Goal: Navigation & Orientation: Find specific page/section

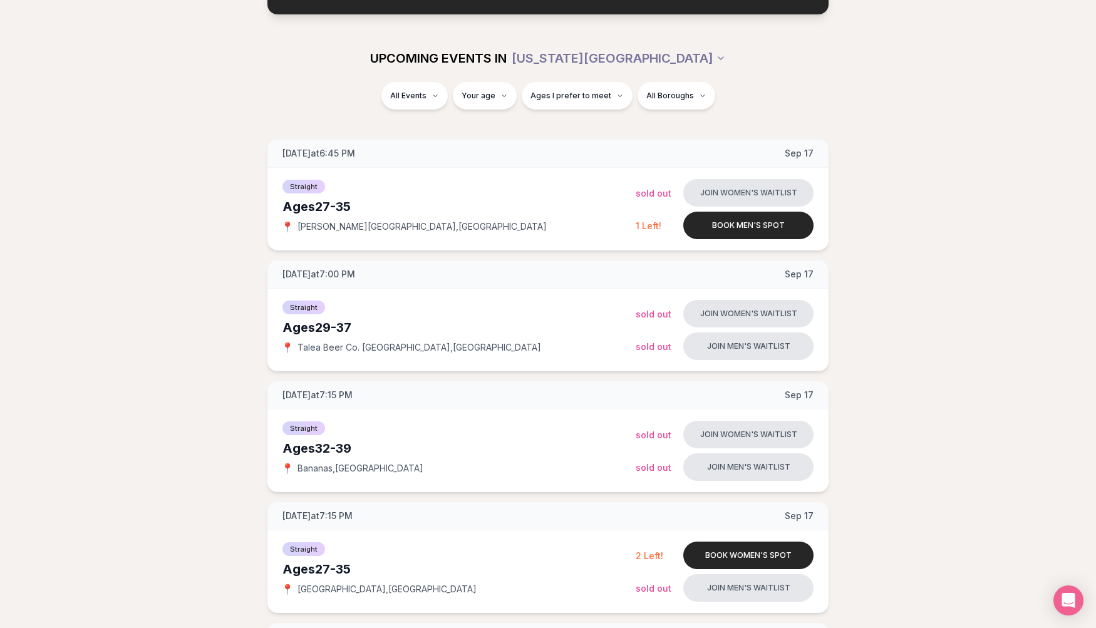
scroll to position [132, 0]
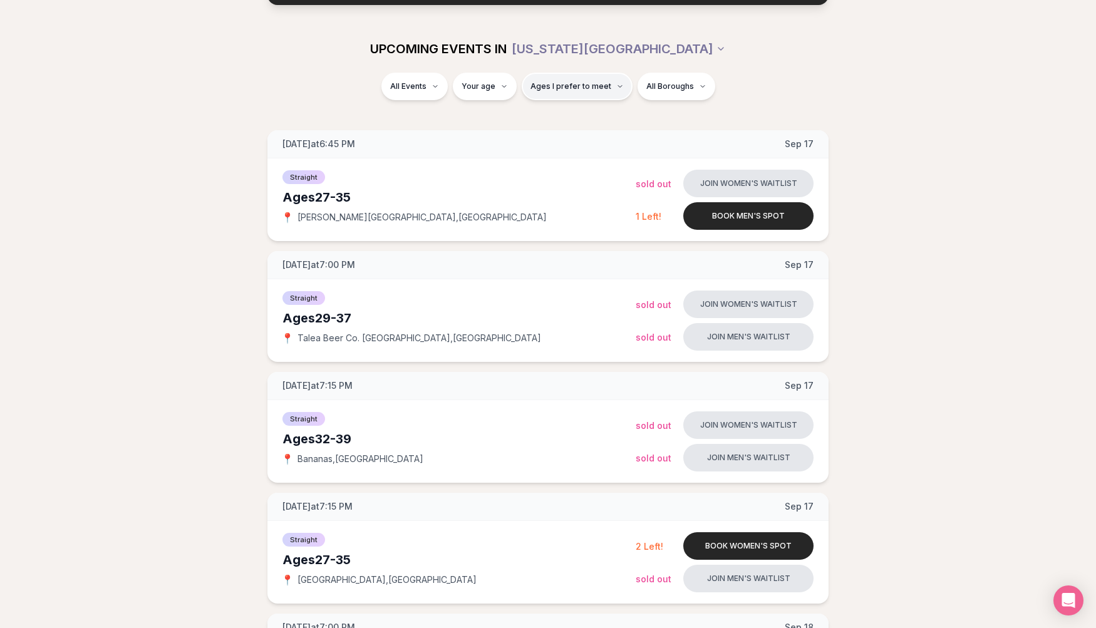
click at [582, 80] on button "Ages I prefer to meet" at bounding box center [577, 87] width 111 height 28
click at [589, 80] on button "Ages I prefer to meet" at bounding box center [577, 87] width 111 height 28
click at [479, 120] on input "number" at bounding box center [488, 123] width 84 height 25
type input "**"
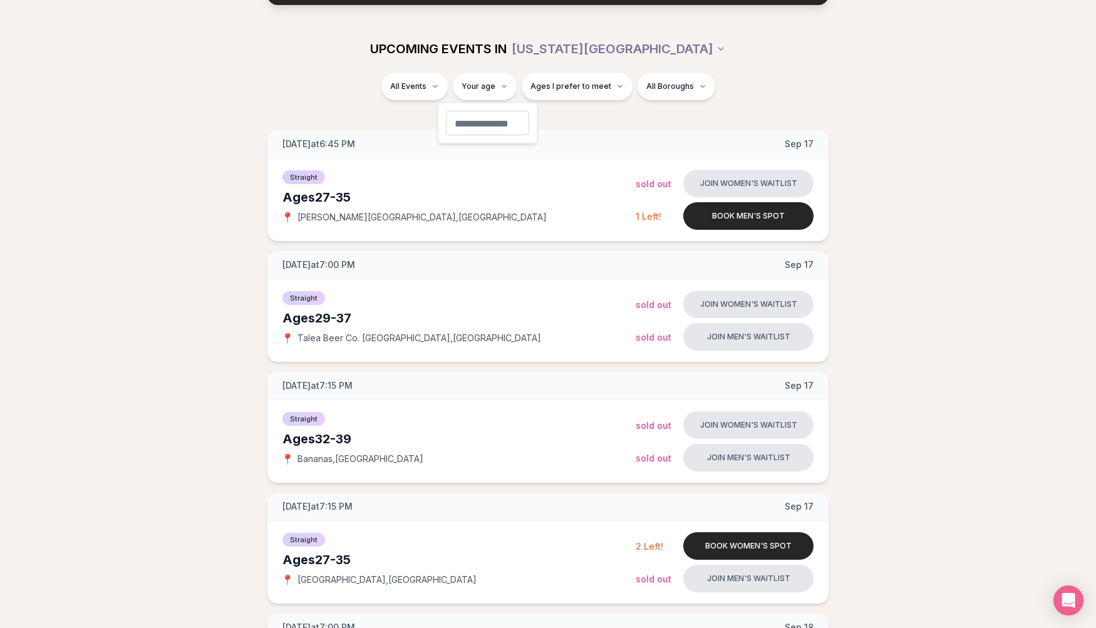
scroll to position [4, 0]
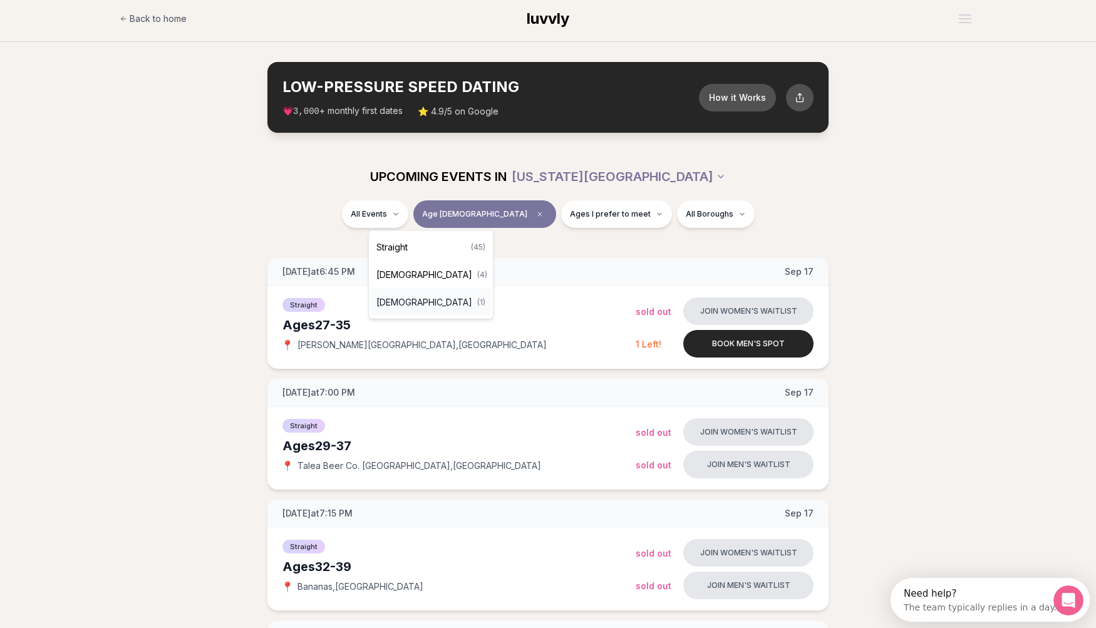
click at [430, 306] on div "[DEMOGRAPHIC_DATA] ( 1 )" at bounding box center [430, 303] width 119 height 28
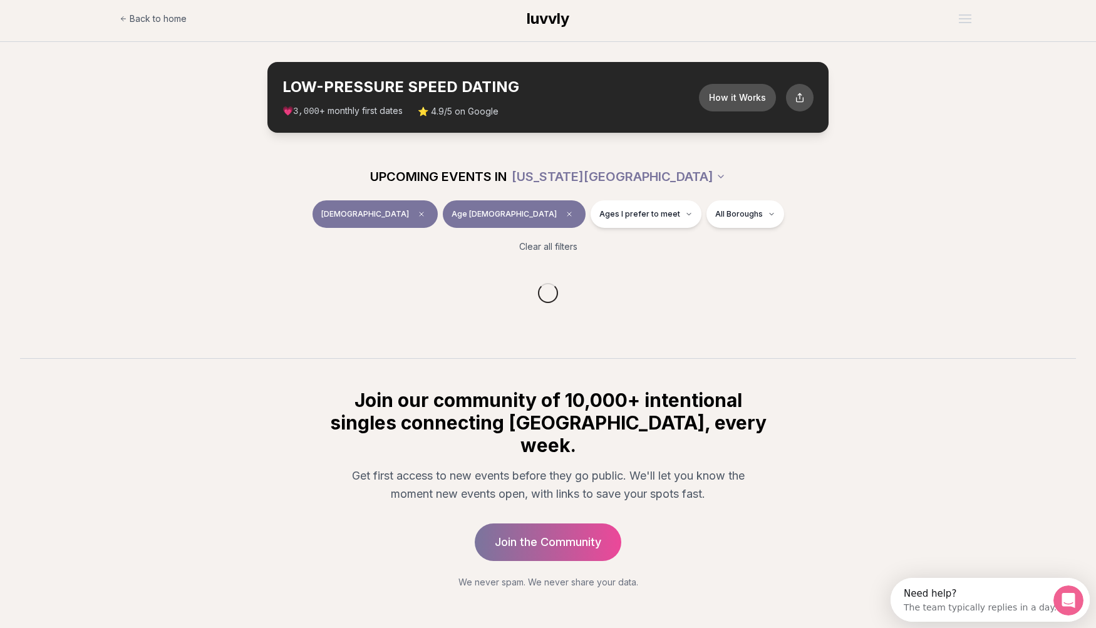
click at [328, 214] on div "[DEMOGRAPHIC_DATA] Age [DEMOGRAPHIC_DATA] Ages I prefer to meet All Boroughs" at bounding box center [547, 216] width 701 height 33
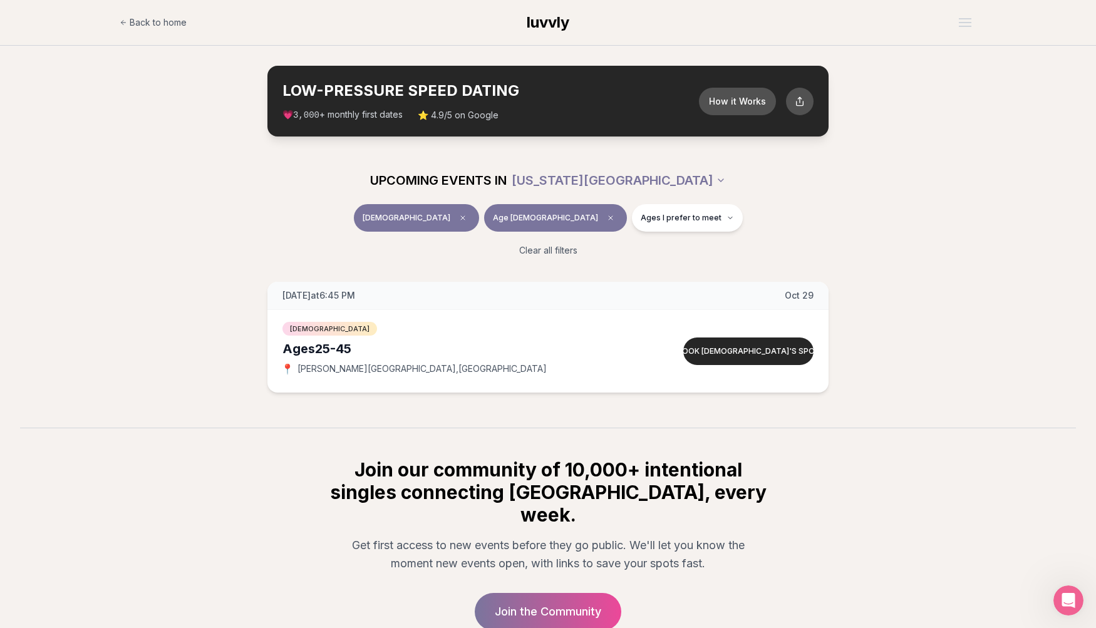
click at [338, 244] on div "Clear all filters" at bounding box center [547, 251] width 701 height 28
